Goal: Find specific page/section: Find specific page/section

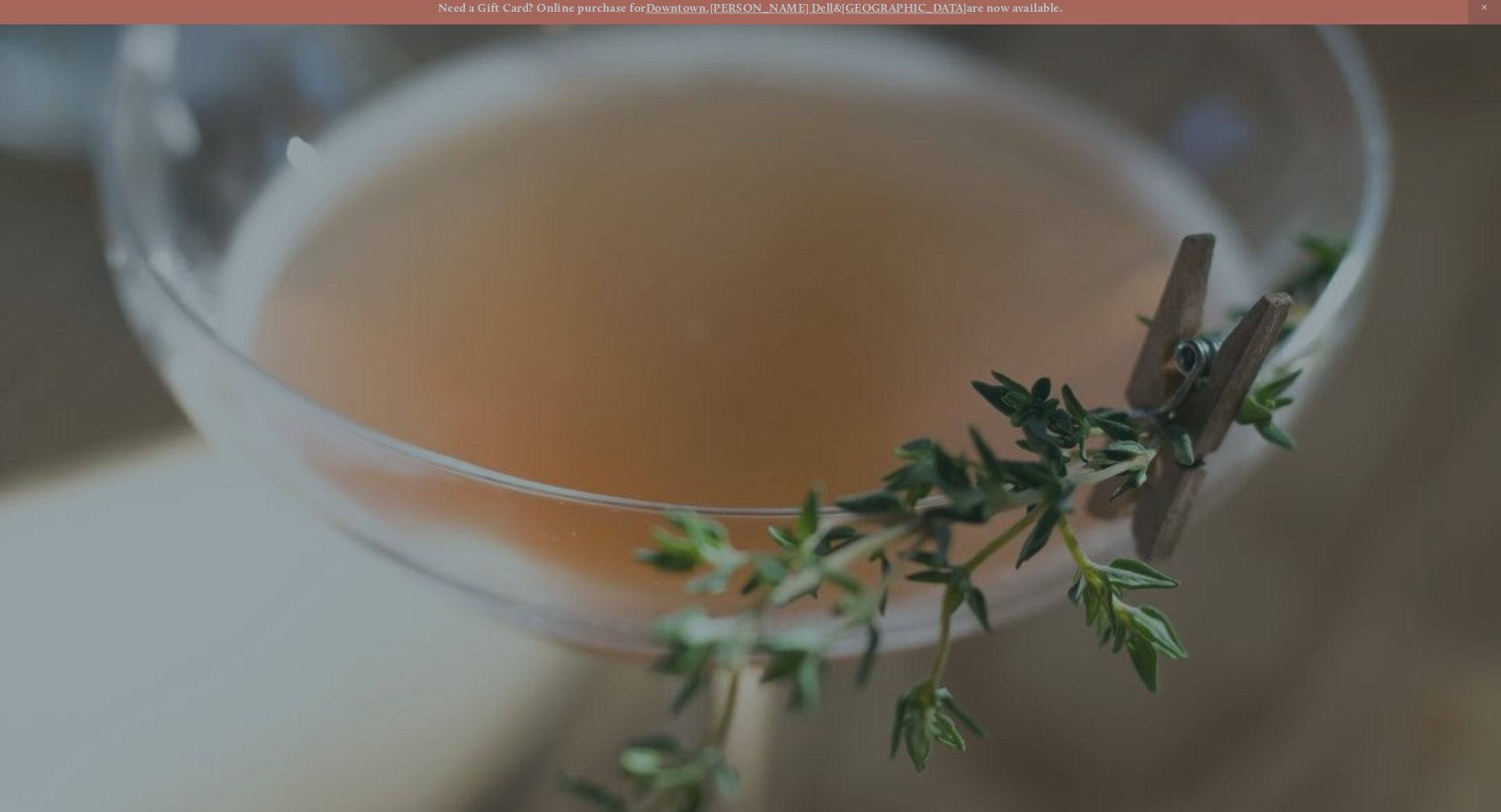
scroll to position [33, 0]
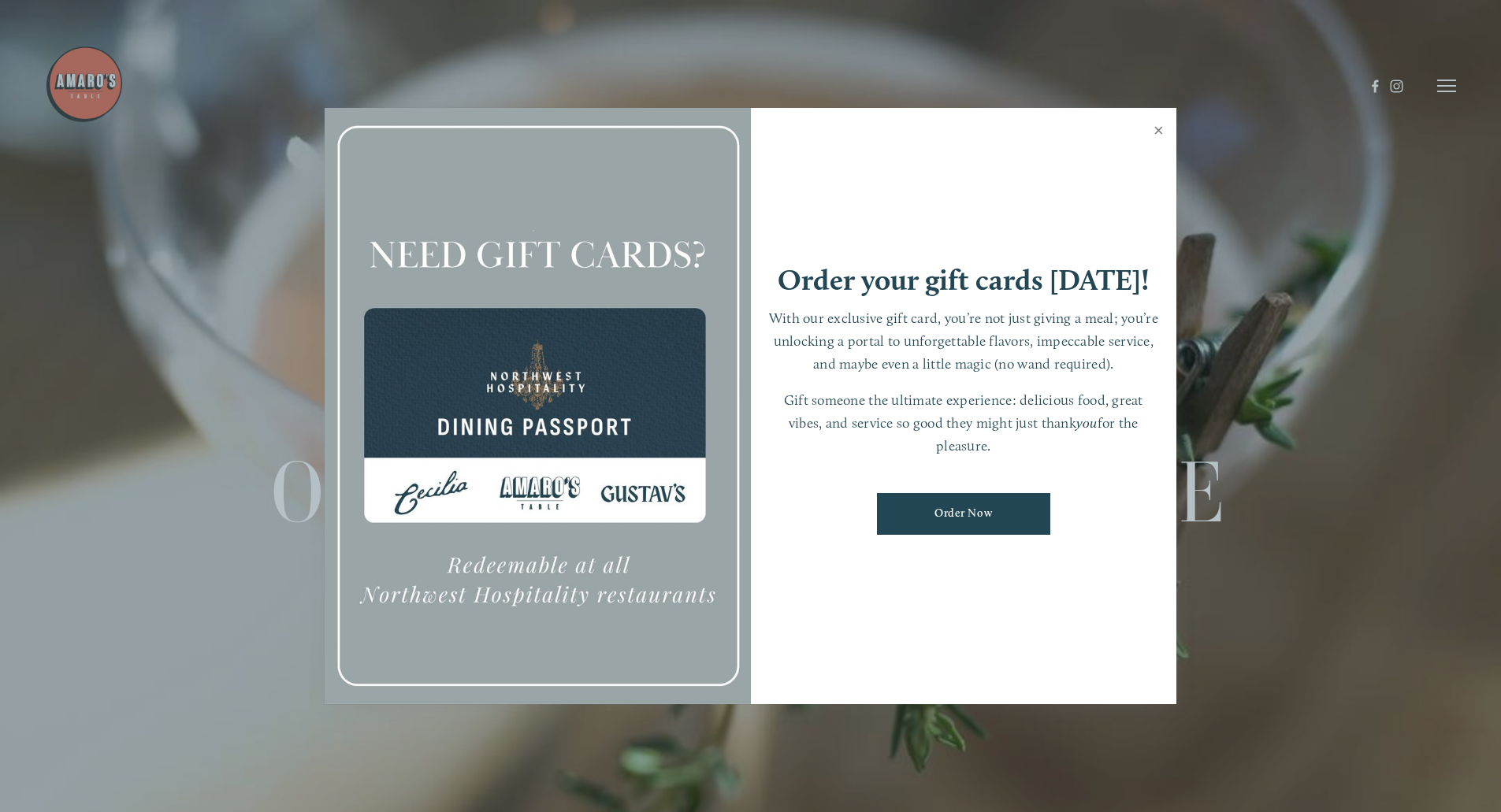
click at [1159, 128] on link "Close" at bounding box center [1158, 132] width 30 height 44
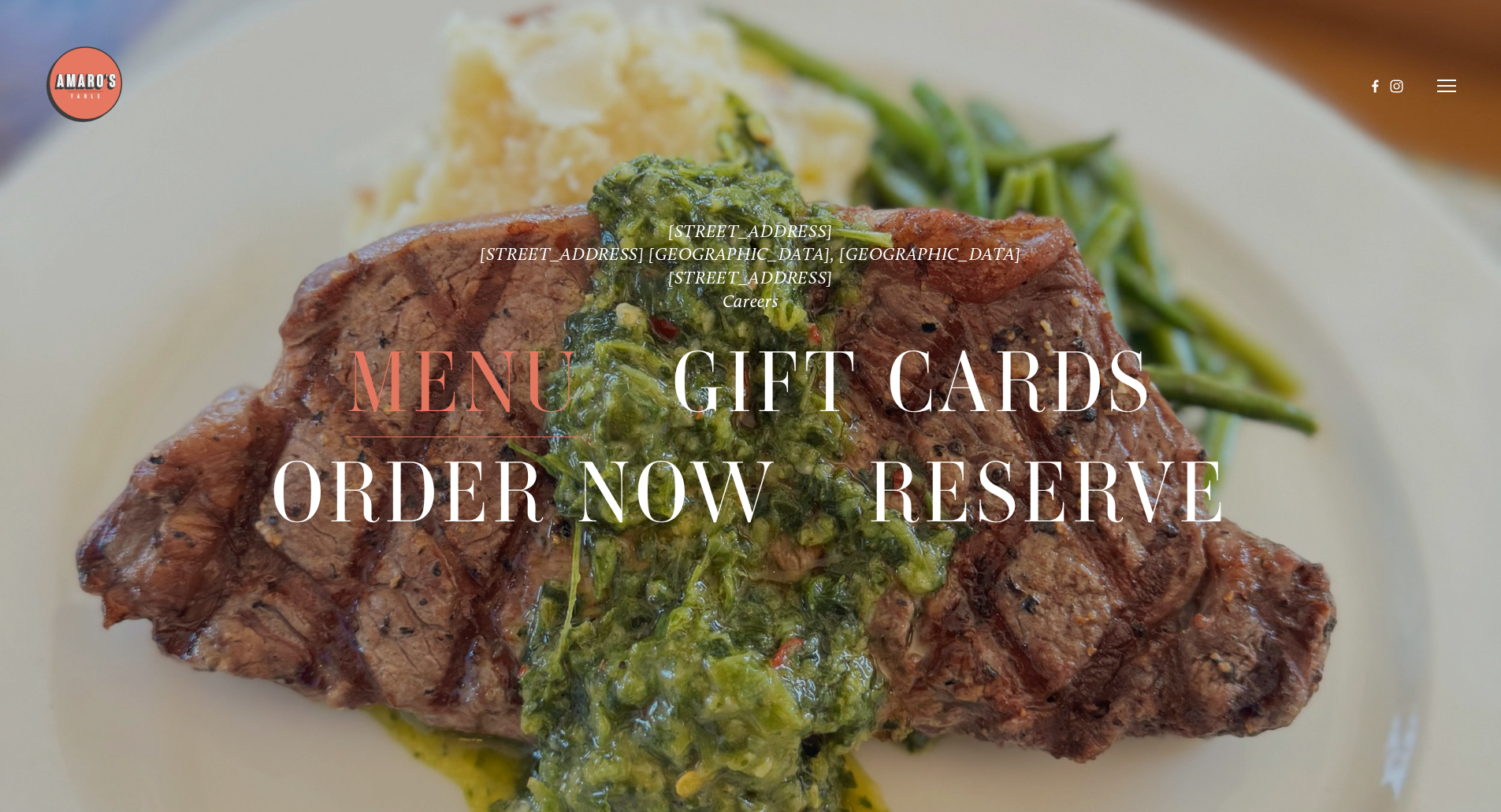
click at [490, 392] on span "Menu" at bounding box center [465, 384] width 235 height 108
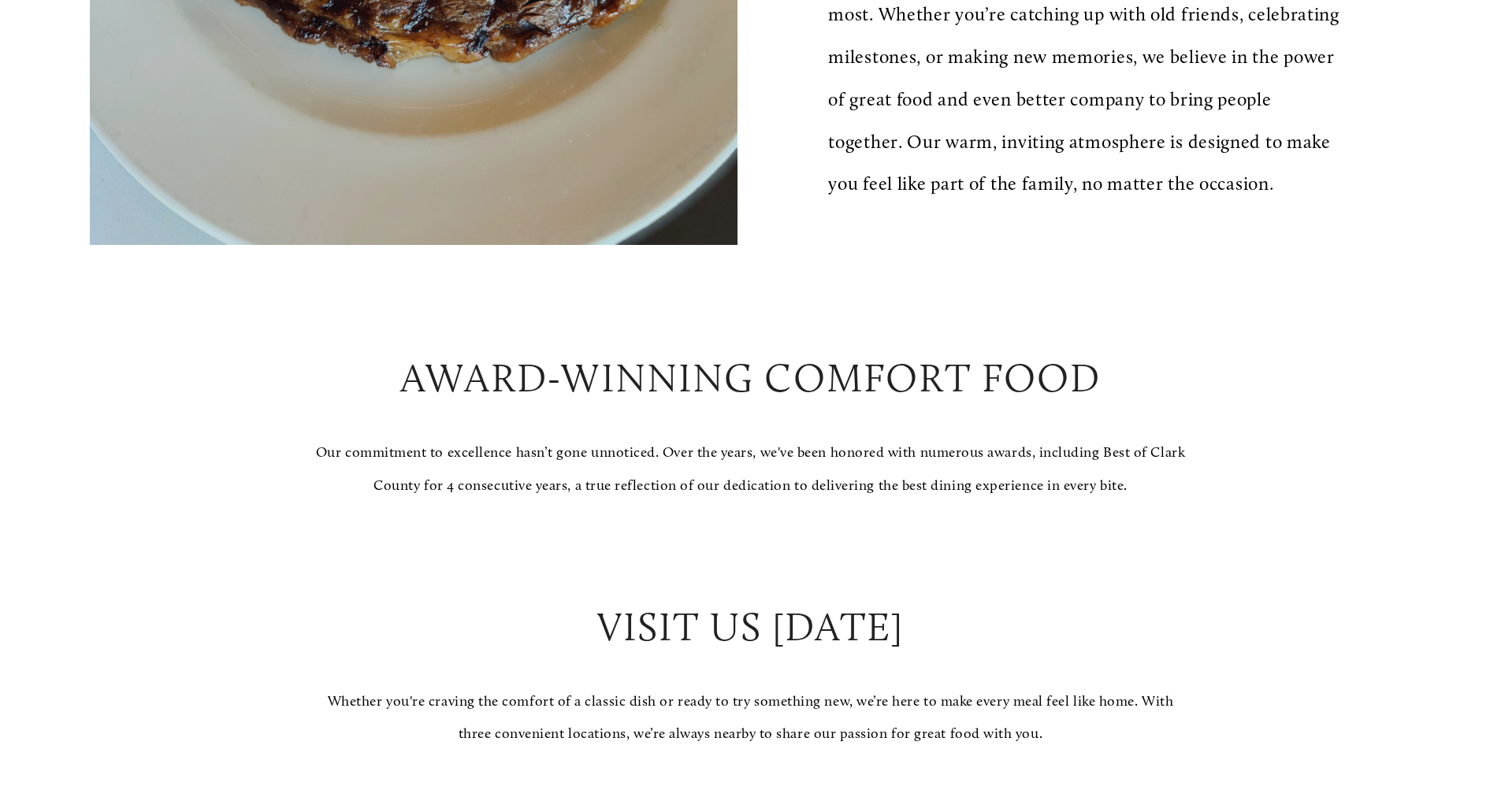
scroll to position [1443, 0]
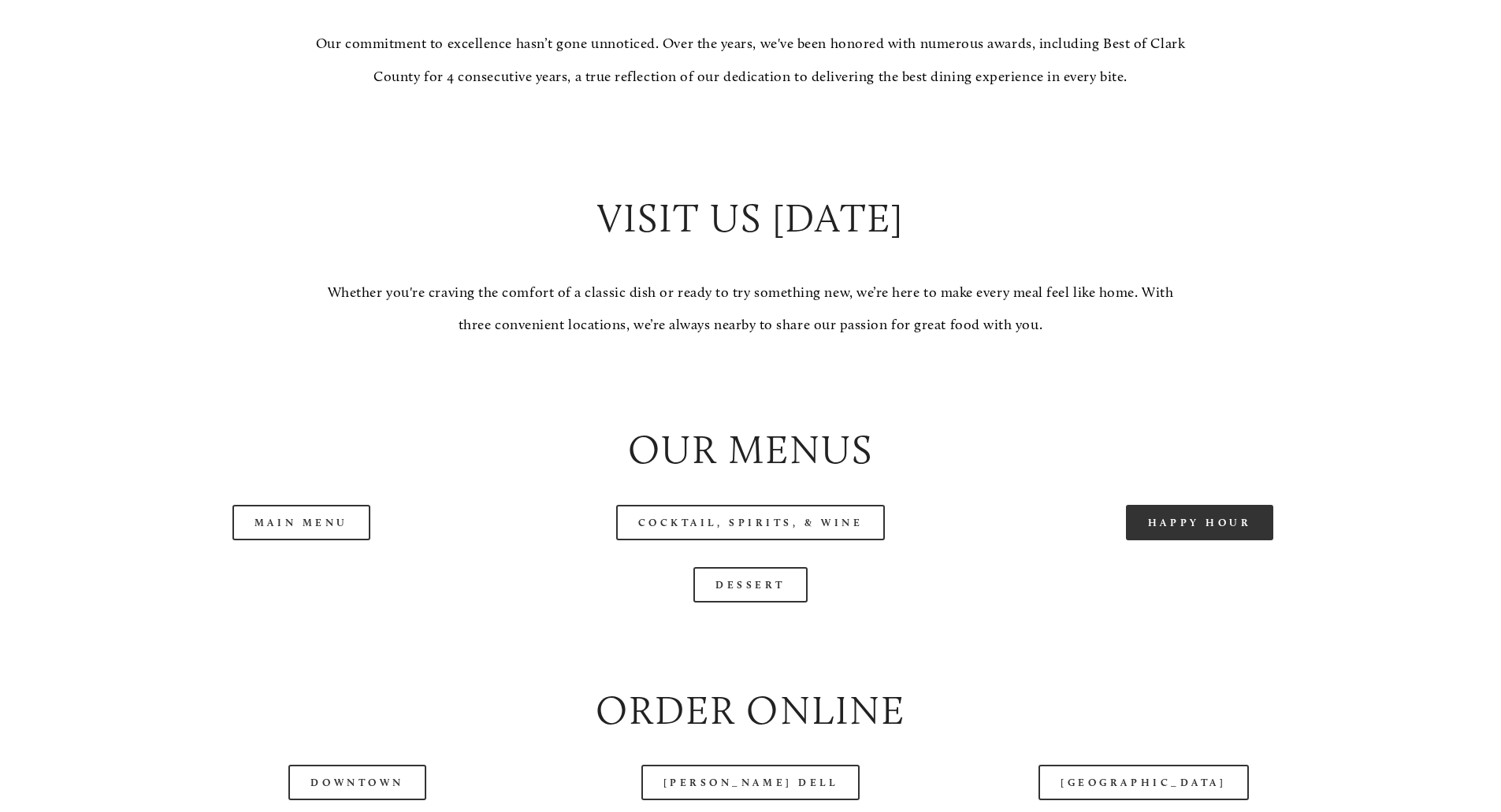
click at [1197, 540] on link "Happy Hour" at bounding box center [1199, 522] width 148 height 36
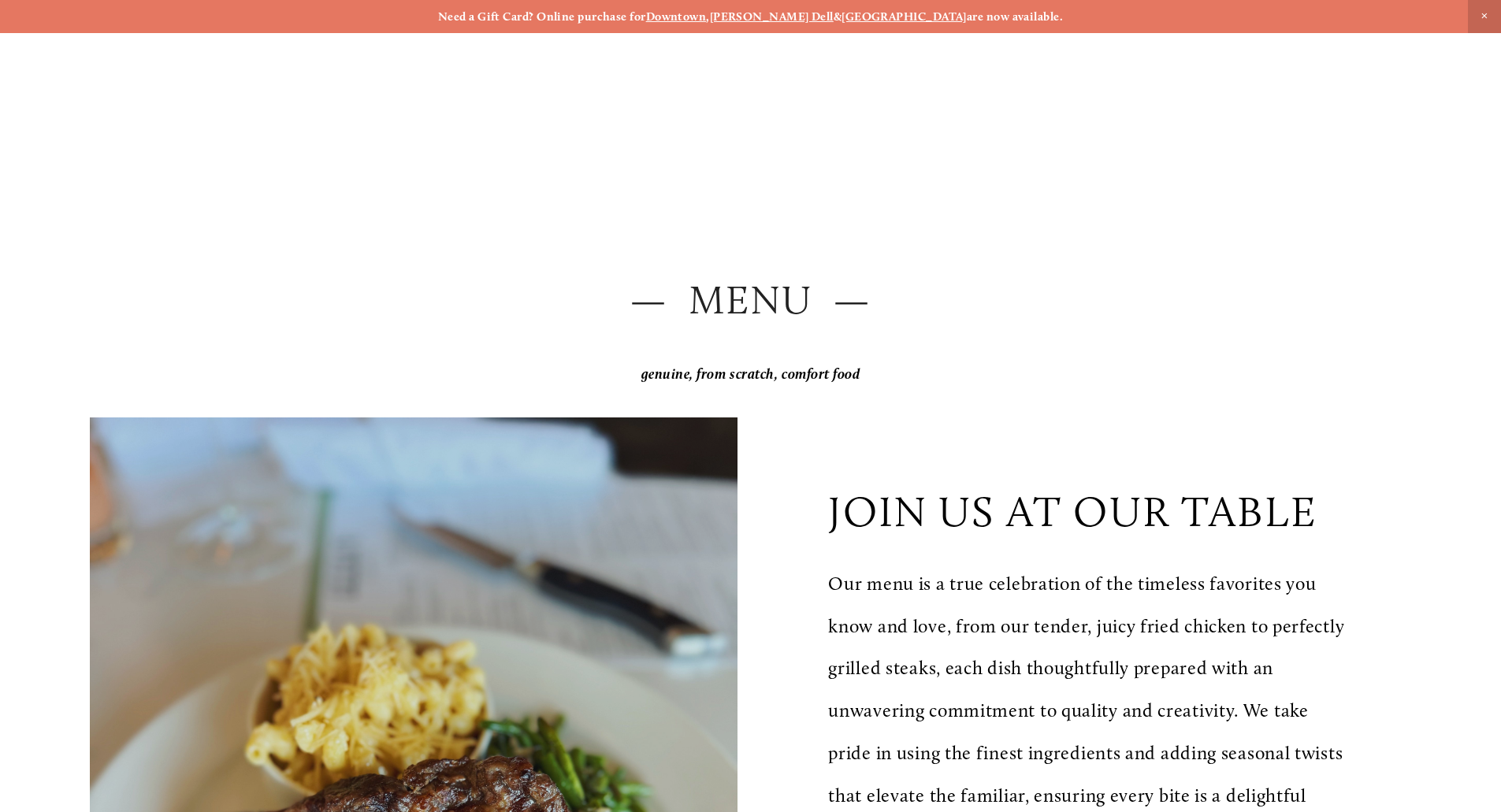
scroll to position [289, 0]
